Goal: Navigation & Orientation: Find specific page/section

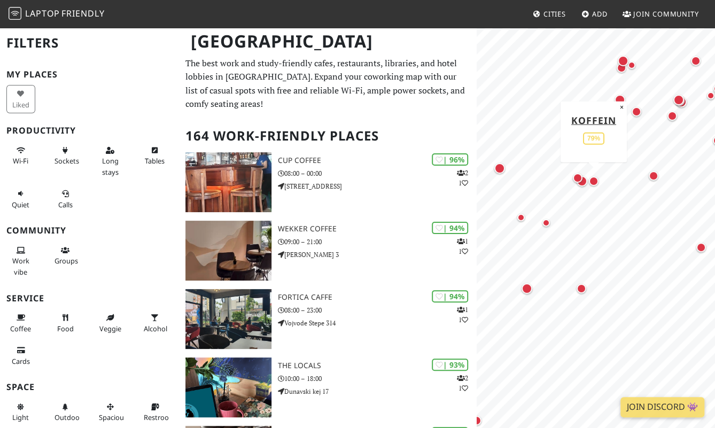
click at [594, 181] on div "Map marker" at bounding box center [594, 181] width 10 height 10
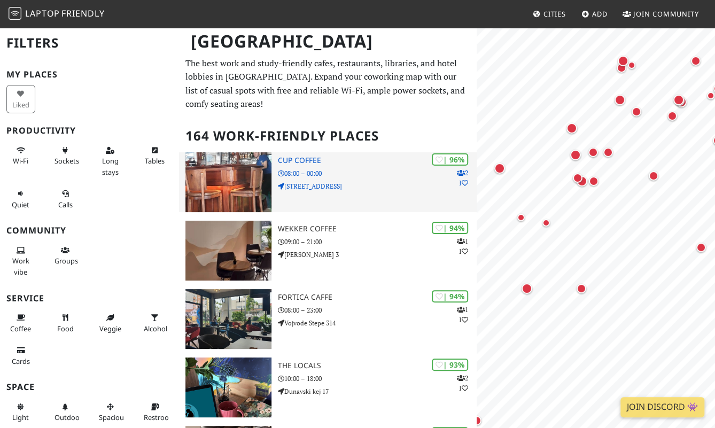
click at [346, 166] on div "| 96% 2 1 Cup Coffee 08:00 – 00:00 Kumodraška 155, Beograd 11010, Serbia" at bounding box center [377, 182] width 199 height 60
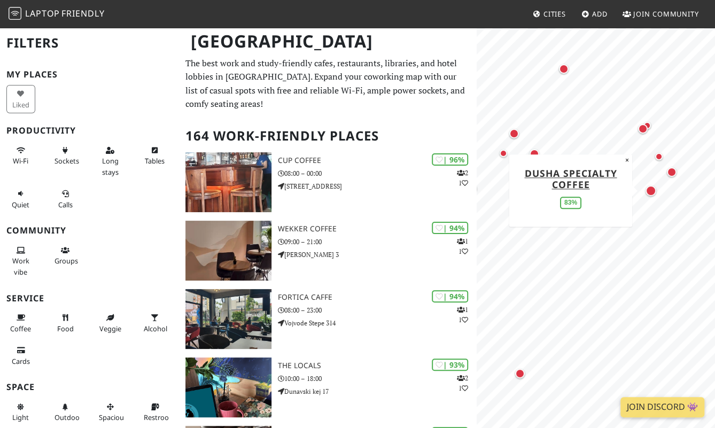
click at [653, 193] on div "Map marker" at bounding box center [651, 190] width 11 height 11
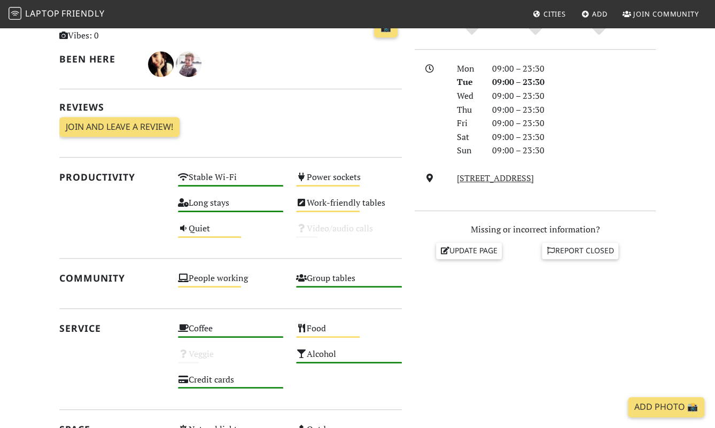
scroll to position [270, 0]
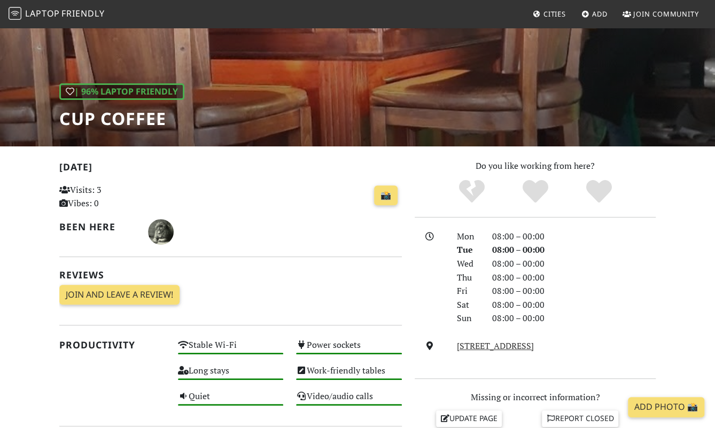
scroll to position [97, 0]
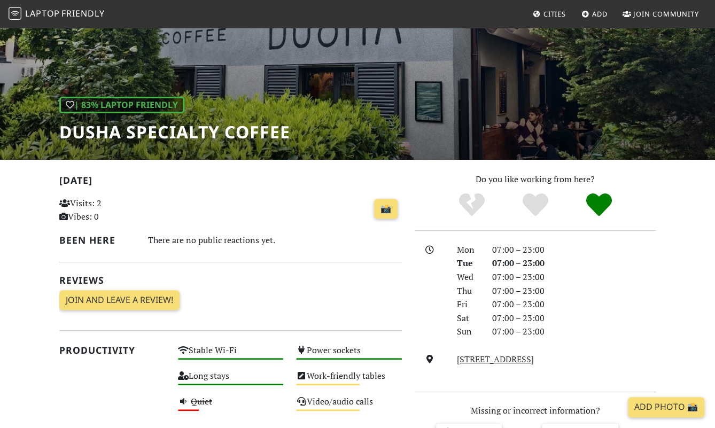
scroll to position [142, 0]
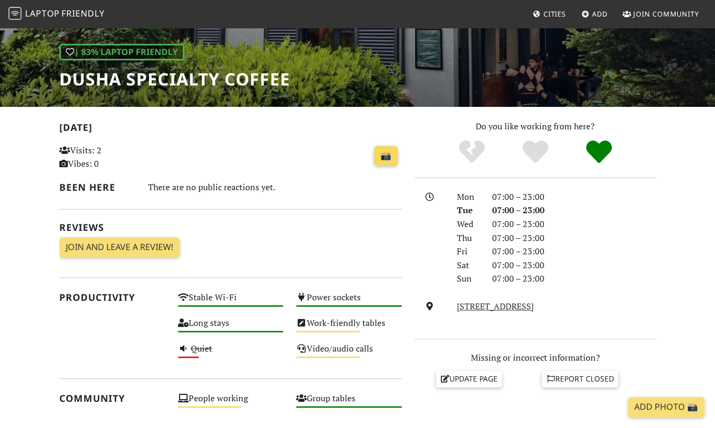
click at [384, 161] on link "📸" at bounding box center [386, 156] width 24 height 20
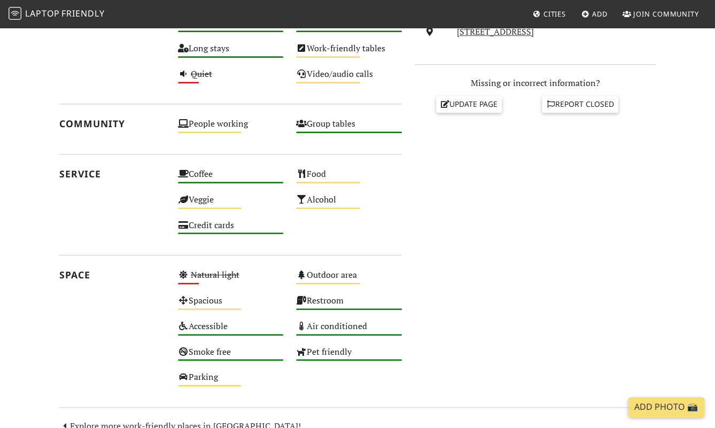
scroll to position [430, 0]
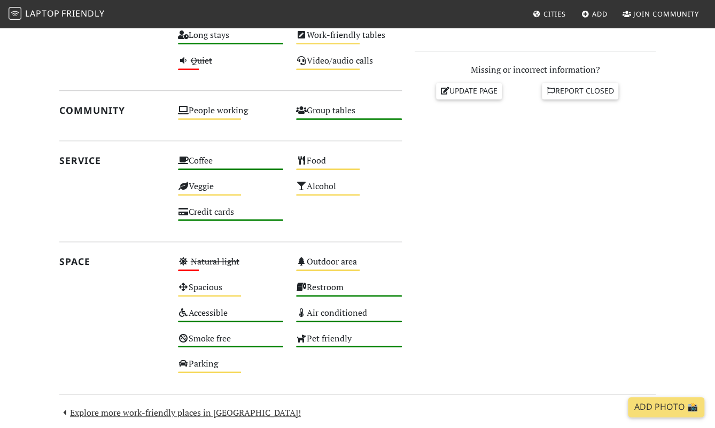
click at [553, 246] on div "Do you like working from here? Mon 07:00 – 23:00 Tue 07:00 – 23:00 Wed 07:00 – …" at bounding box center [535, 107] width 254 height 550
